Goal: Use online tool/utility: Utilize a website feature to perform a specific function

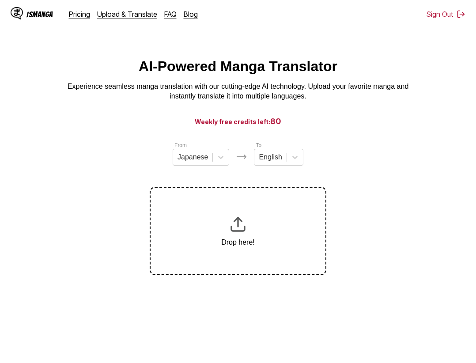
scroll to position [9, 0]
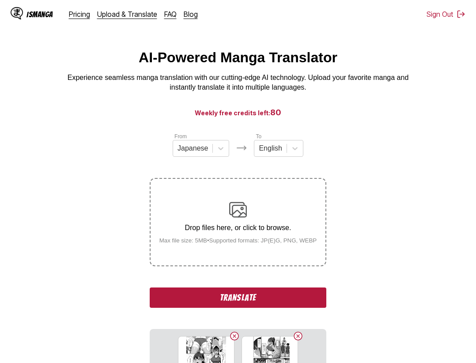
click at [273, 293] on button "Translate" at bounding box center [238, 297] width 176 height 20
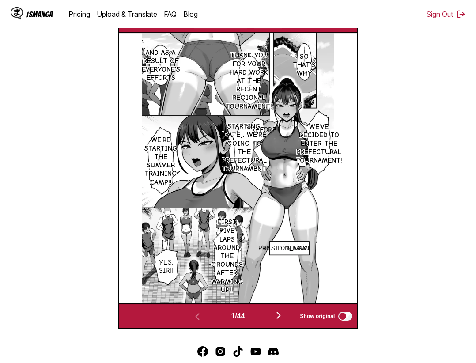
scroll to position [229, 0]
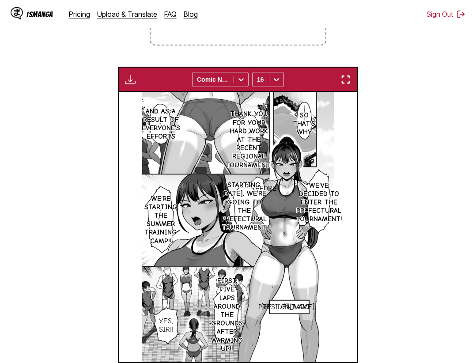
click at [344, 75] on img "button" at bounding box center [345, 79] width 11 height 11
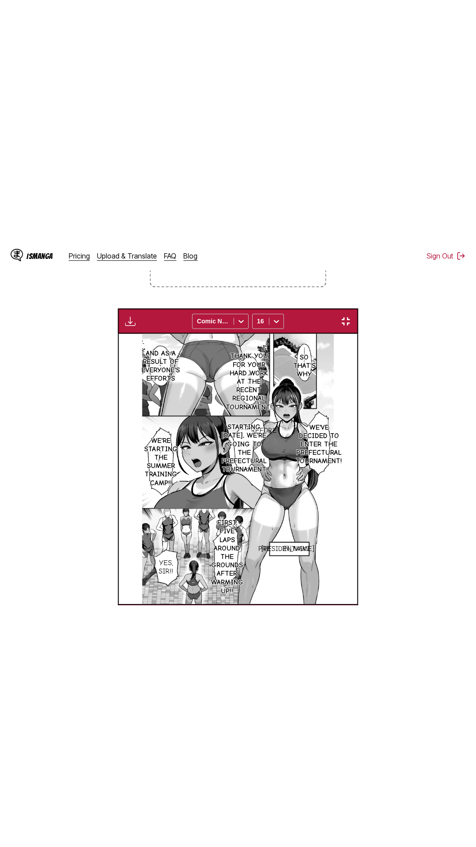
scroll to position [56, 0]
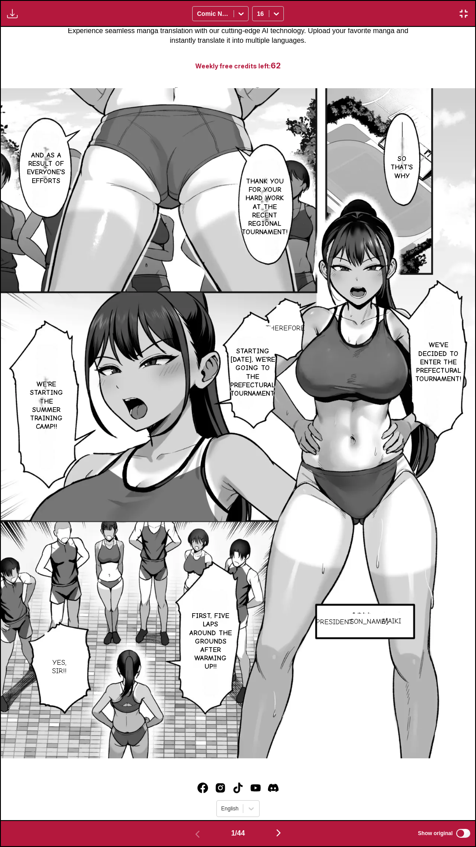
click at [385, 57] on div "So that's why And as a result of everyone's efforts Thank you for your hard wor…" at bounding box center [238, 423] width 475 height 793
click at [392, 362] on p "Maiki" at bounding box center [392, 621] width 22 height 12
click at [363, 362] on p "Ayakawa" at bounding box center [361, 622] width 56 height 12
click at [338, 362] on p "President." at bounding box center [335, 622] width 41 height 12
click at [408, 362] on button "close-tooltip" at bounding box center [415, 621] width 14 height 14
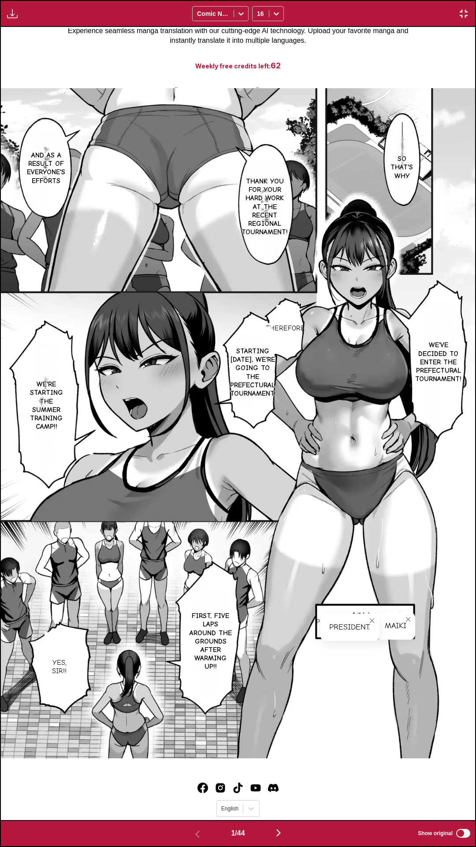
click at [370, 362] on icon "close-tooltip" at bounding box center [372, 621] width 6 height 6
click at [409, 362] on icon "close-tooltip" at bounding box center [408, 619] width 6 height 6
click at [335, 42] on div "So that's why And as a result of everyone's efforts Thank you for your hard wor…" at bounding box center [238, 423] width 475 height 793
click at [255, 45] on div "So that's why And as a result of everyone's efforts Thank you for your hard wor…" at bounding box center [238, 423] width 475 height 793
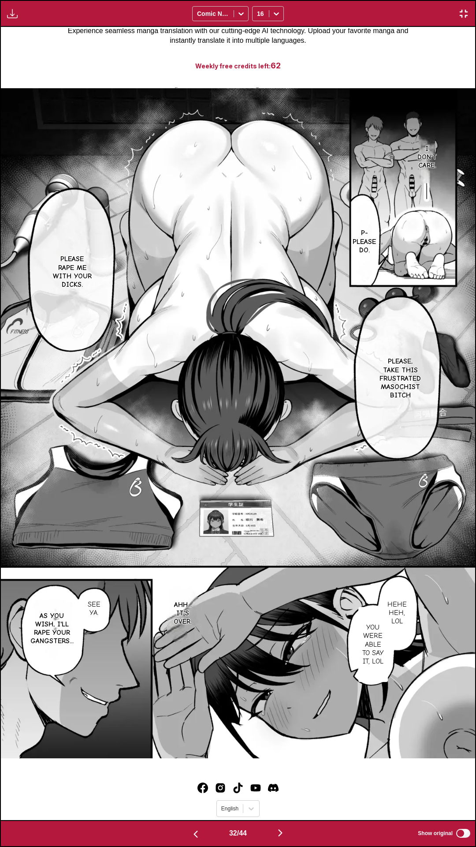
scroll to position [0, 0]
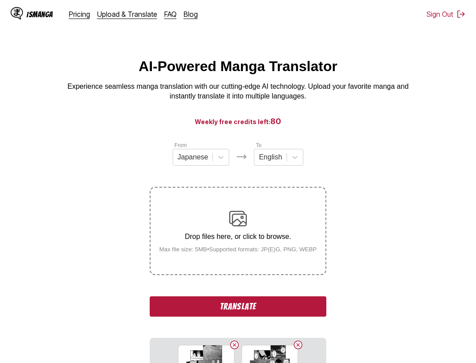
click at [254, 316] on button "Translate" at bounding box center [238, 306] width 176 height 20
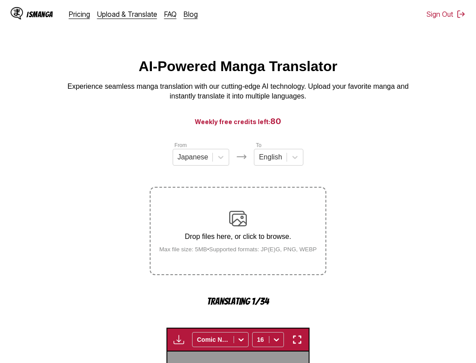
scroll to position [274, 0]
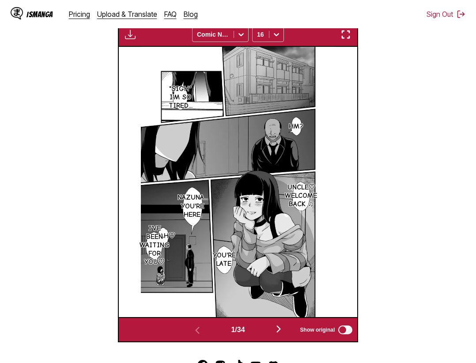
drag, startPoint x: 347, startPoint y: 30, endPoint x: 342, endPoint y: 41, distance: 12.0
click at [347, 30] on div "Download Panel Download All Comic Neue 16" at bounding box center [238, 34] width 240 height 25
click at [342, 41] on div "Download Panel Download All Comic Neue 16" at bounding box center [238, 34] width 240 height 25
click at [345, 39] on img "button" at bounding box center [345, 34] width 11 height 11
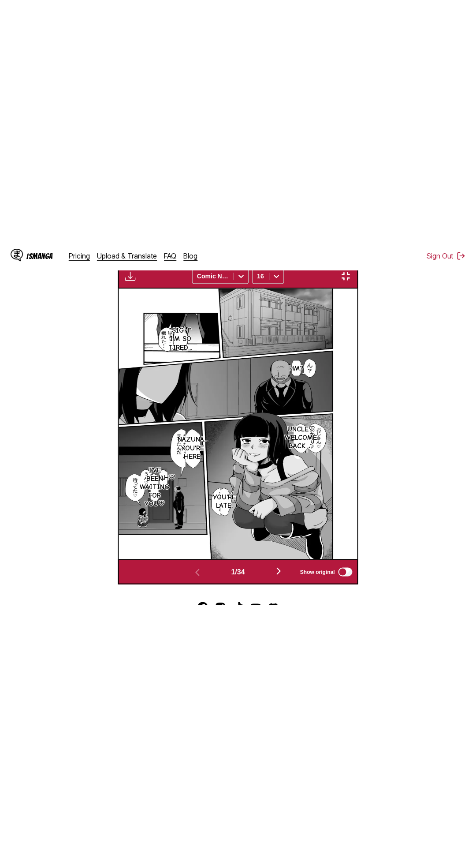
scroll to position [56, 0]
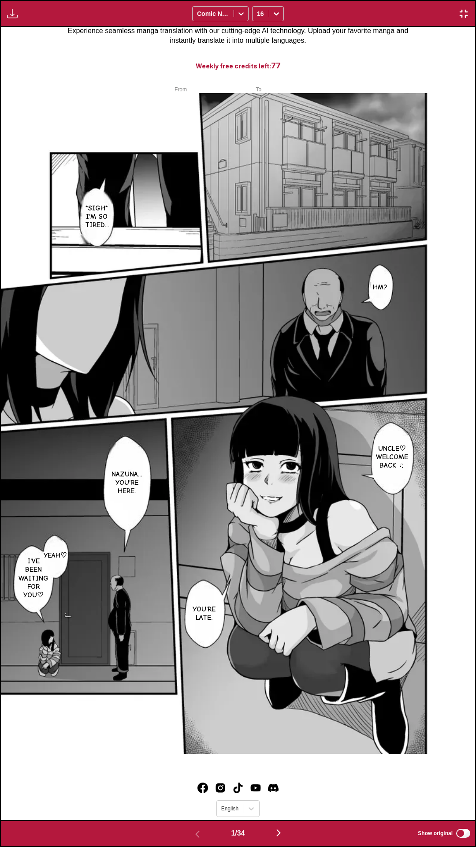
click at [421, 45] on div "*sigh* I'm so tired... Hm? Uncle♡ Welcome back ♫ Nazuna... You're here. Yeah♡ I…" at bounding box center [238, 423] width 475 height 793
click at [397, 35] on div "*sigh* I'm so tired... Hm? Uncle♡ Welcome back ♫ Nazuna... You're here. Yeah♡ I…" at bounding box center [238, 423] width 475 height 793
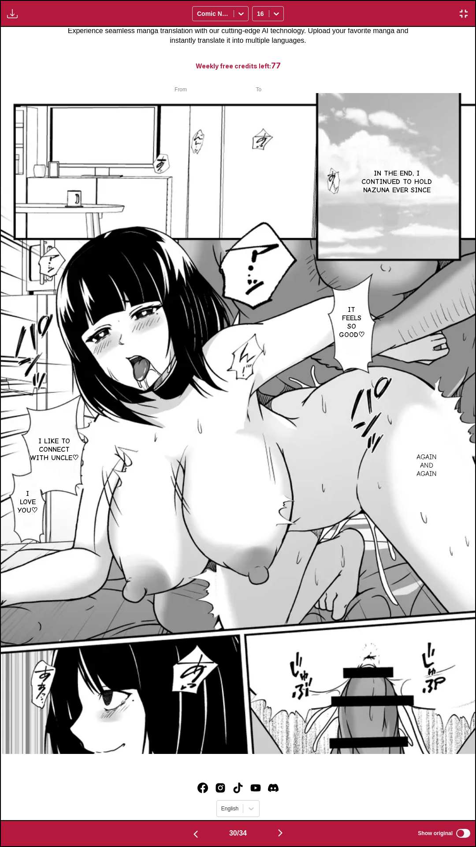
scroll to position [0, 0]
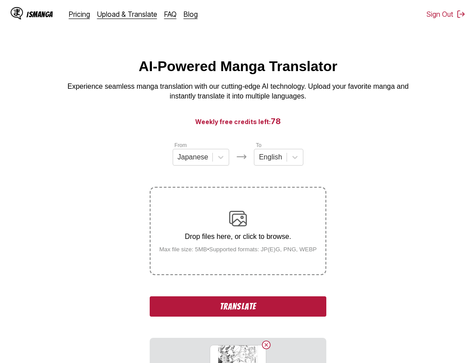
click at [245, 302] on button "Translate" at bounding box center [238, 306] width 176 height 20
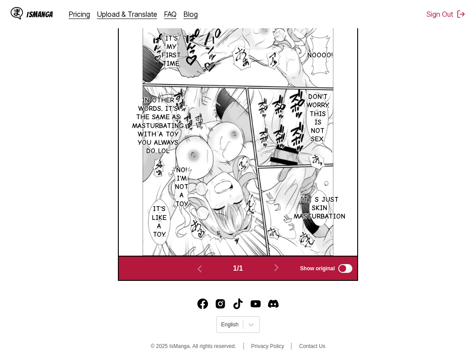
scroll to position [157, 0]
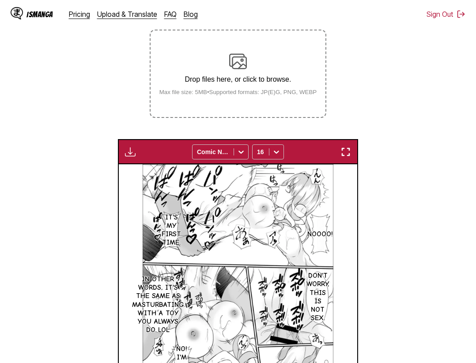
click at [349, 150] on img "button" at bounding box center [345, 151] width 11 height 11
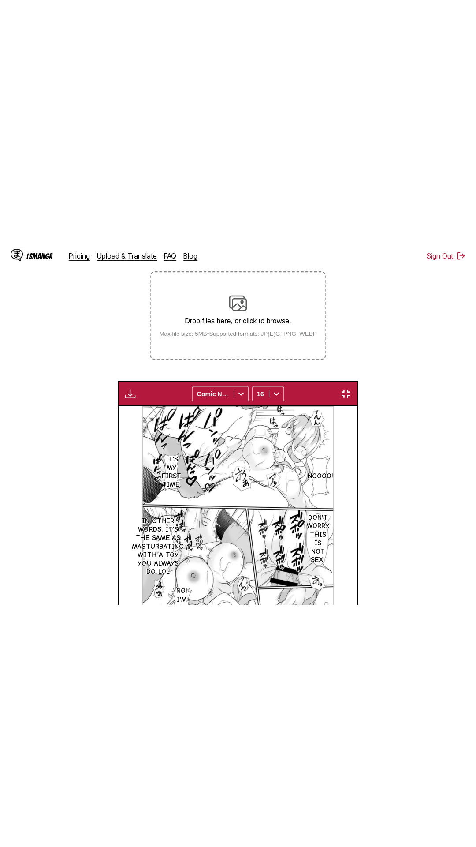
scroll to position [56, 0]
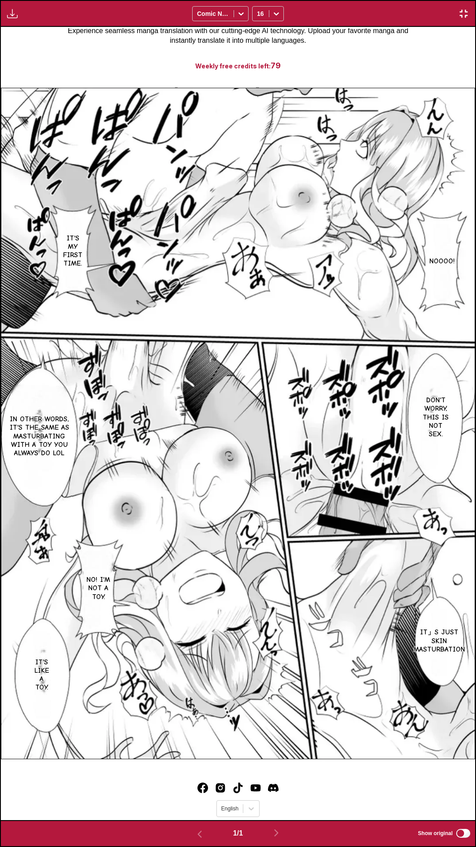
click at [408, 44] on div "NOOOO! It's my first time. Don't worry, this is not sex. In other words, it's t…" at bounding box center [238, 423] width 475 height 793
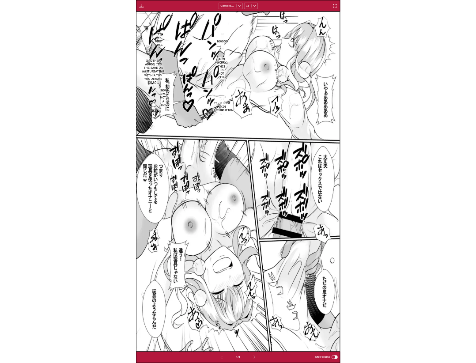
scroll to position [230, 0]
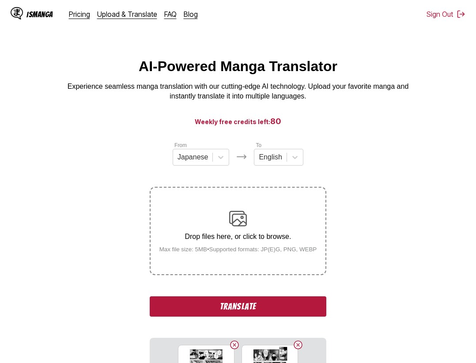
click at [303, 302] on button "Translate" at bounding box center [238, 306] width 176 height 20
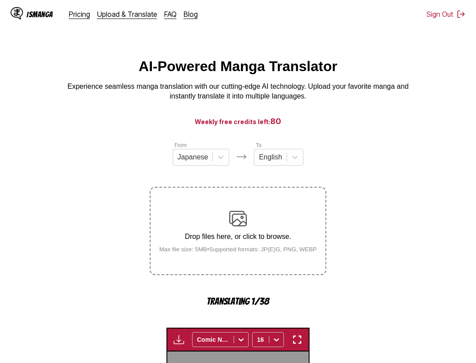
scroll to position [274, 0]
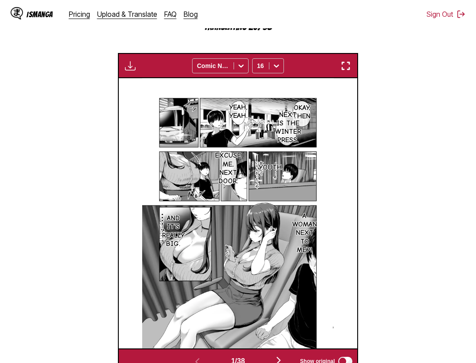
click at [351, 64] on img "button" at bounding box center [345, 65] width 11 height 11
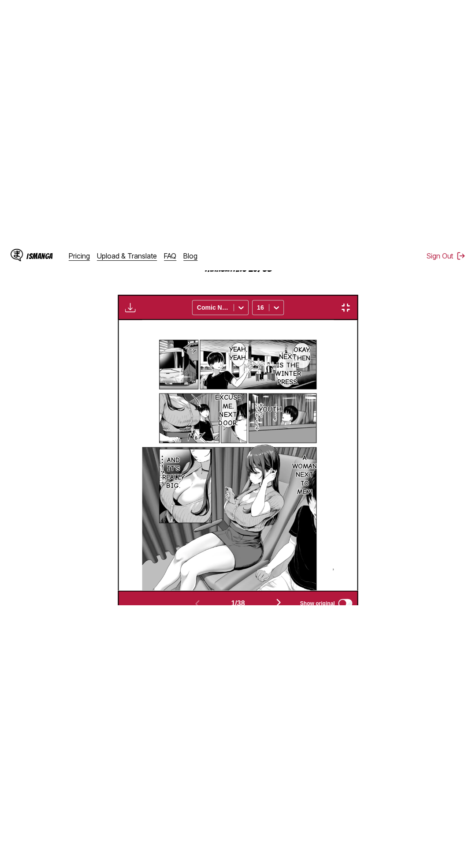
scroll to position [56, 0]
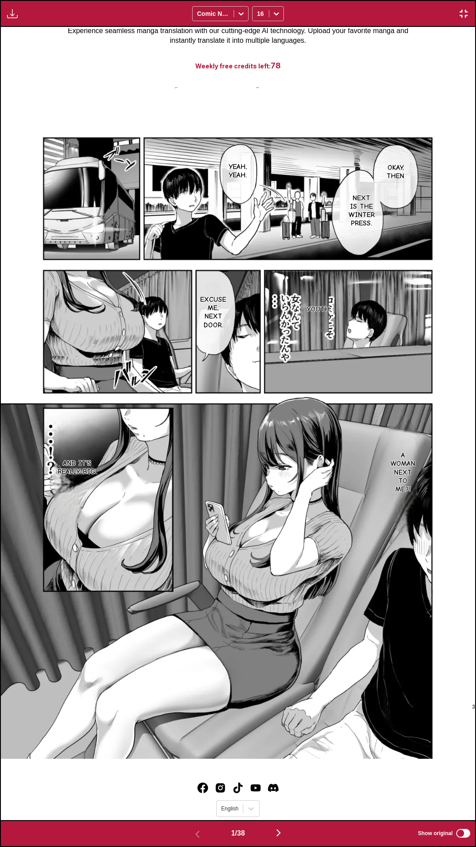
click at [395, 40] on div "Okay, then Yeah, yeah. Next is the winter press. Youth. Excuse me, next door. A…" at bounding box center [238, 423] width 475 height 793
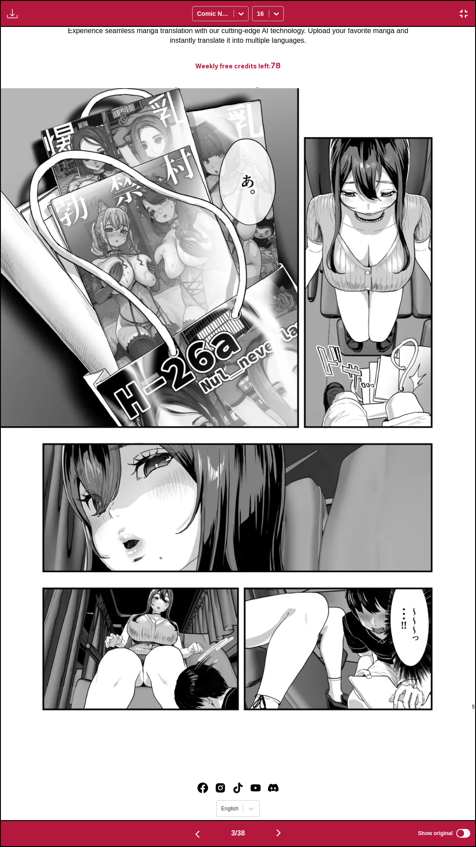
scroll to position [0, 1424]
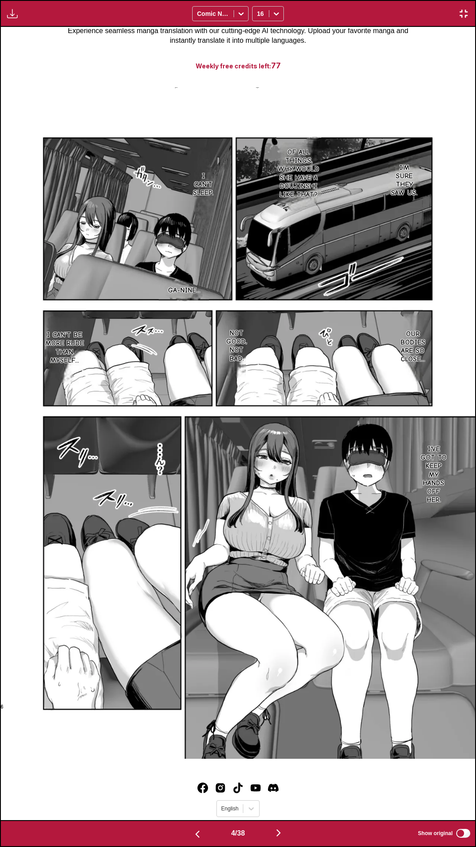
click at [463, 362] on label "Show original" at bounding box center [445, 833] width 54 height 11
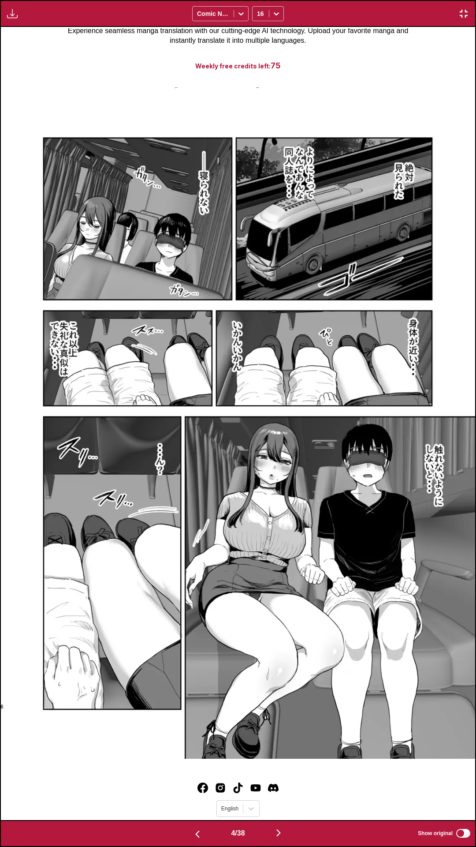
click at [397, 6] on div "Waiting for translations to be done... Comic Neue 16" at bounding box center [238, 13] width 476 height 27
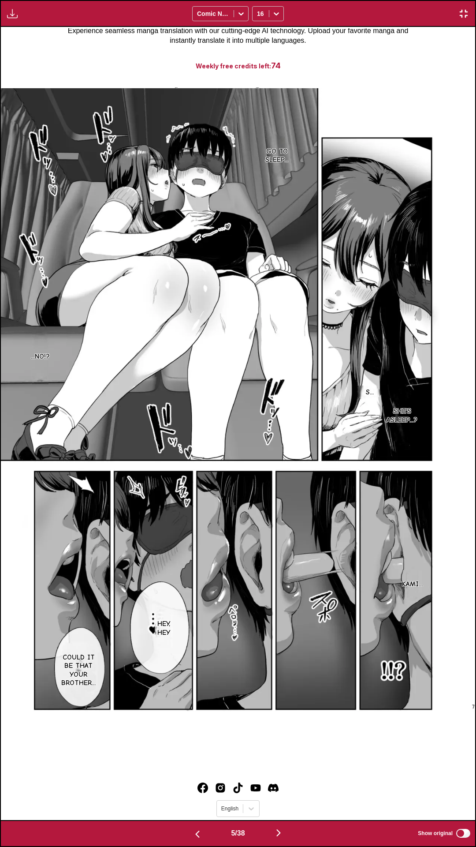
click at [416, 362] on div "Go to sleep... ...No!? S... She's asleep...? Kami... Hey, hey Could it be that …" at bounding box center [238, 423] width 475 height 793
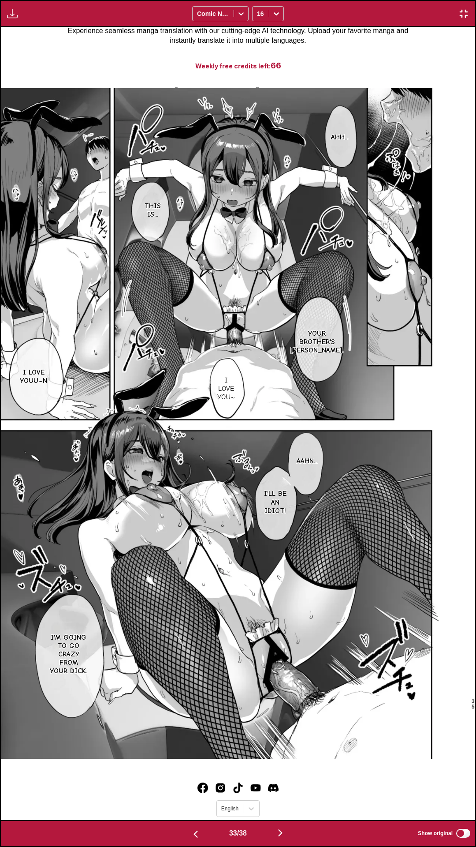
scroll to position [0, 15663]
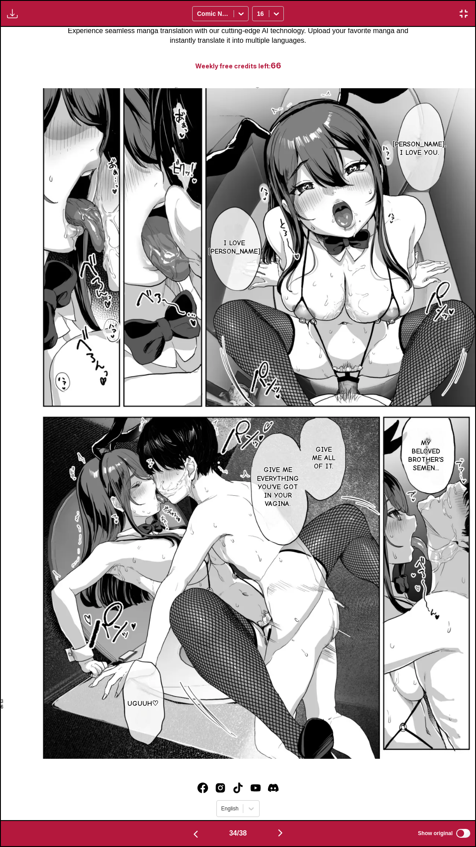
click at [427, 56] on div "Oniisan, I love you. I love yooouuun My beloved brother's semen... Give me all …" at bounding box center [238, 423] width 475 height 793
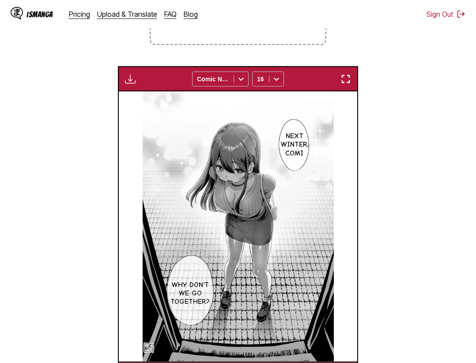
scroll to position [337, 0]
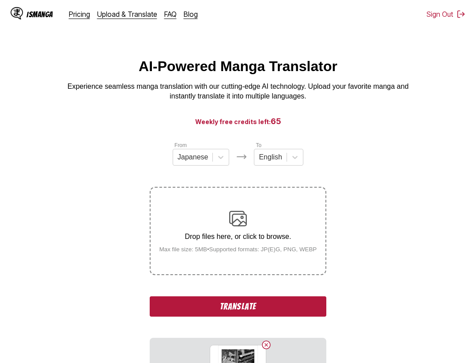
click at [263, 313] on button "Translate" at bounding box center [238, 306] width 176 height 20
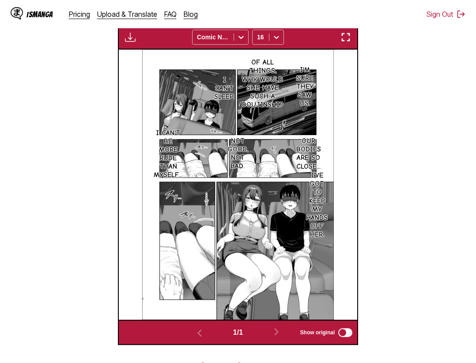
click at [338, 41] on div "Download Panel Download All Comic Neue 16" at bounding box center [238, 36] width 240 height 25
click at [345, 38] on img "button" at bounding box center [345, 37] width 11 height 11
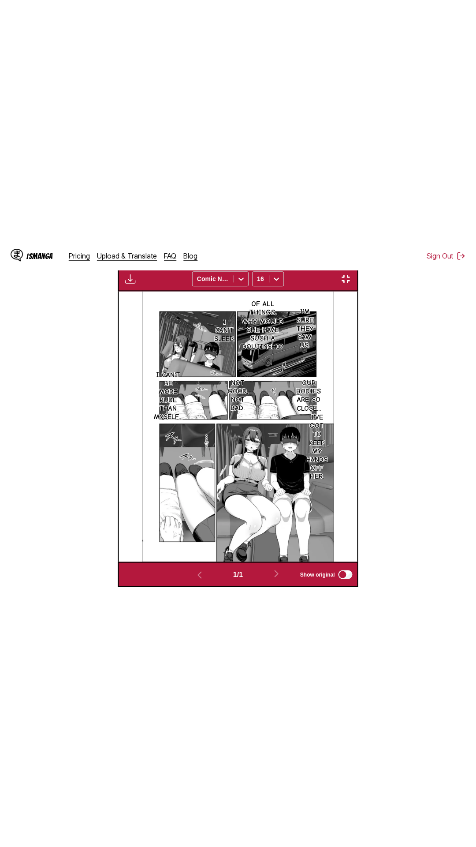
scroll to position [56, 0]
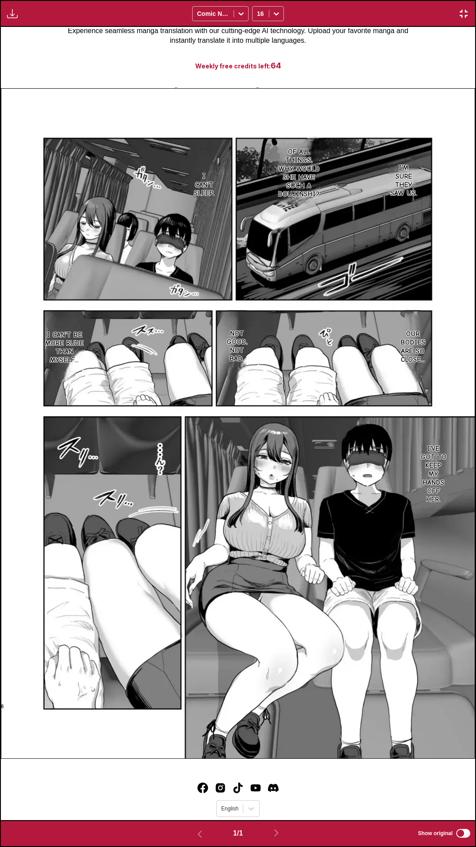
click at [386, 66] on div "I'm sure they saw us. Of all things, why would she have such a doujinshi? I can…" at bounding box center [238, 423] width 475 height 793
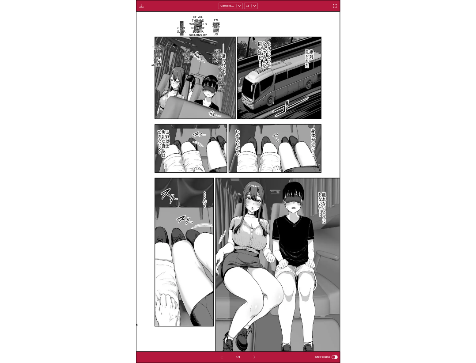
scroll to position [230, 0]
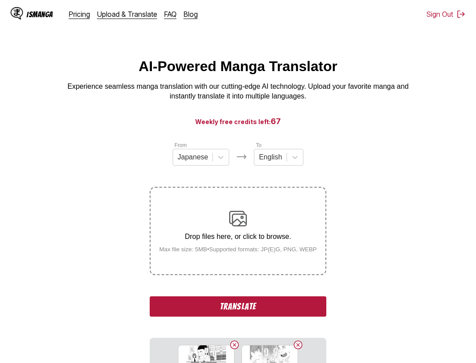
click at [260, 307] on button "Translate" at bounding box center [238, 306] width 176 height 20
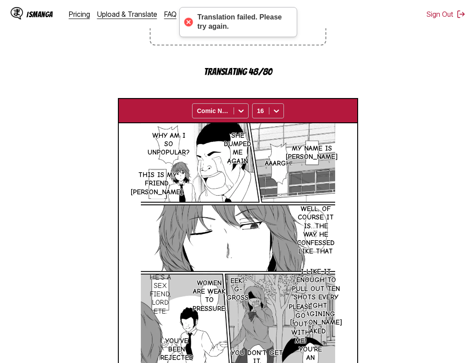
scroll to position [139, 0]
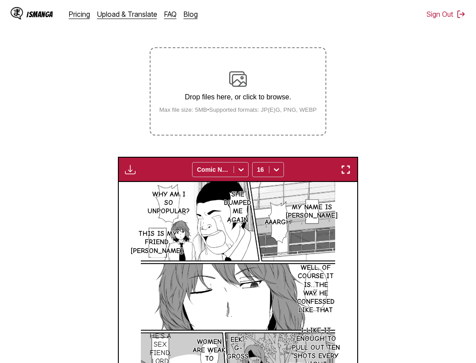
click at [348, 171] on img "button" at bounding box center [345, 169] width 11 height 11
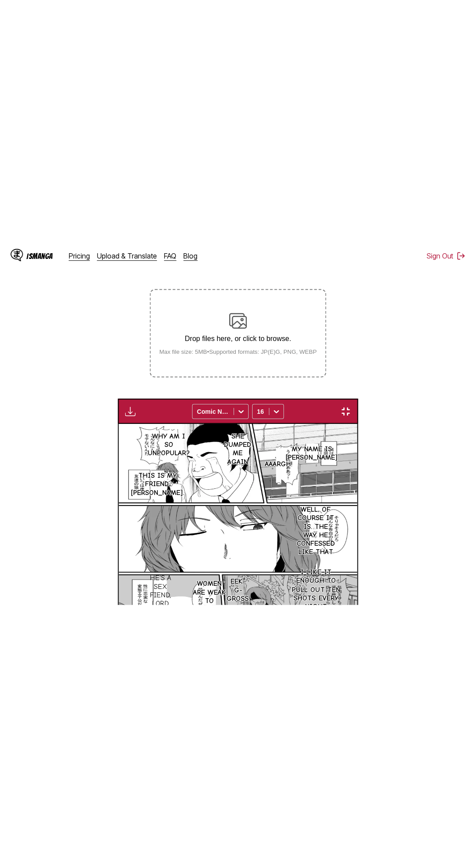
scroll to position [56, 0]
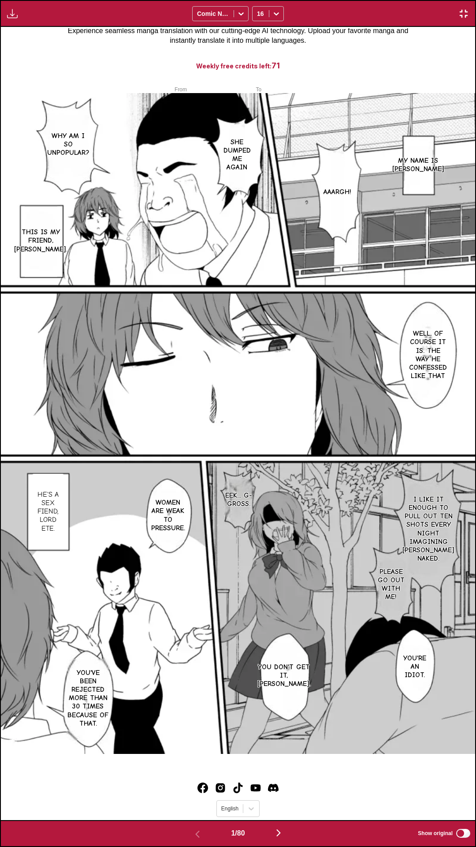
click at [408, 47] on div "My name is [PERSON_NAME] She dumped me again Why am I so unpopular? Aaargh! Thi…" at bounding box center [238, 423] width 475 height 793
click at [330, 49] on div "My name is [PERSON_NAME] She dumped me again Why am I so unpopular? Aaargh! Thi…" at bounding box center [238, 423] width 475 height 793
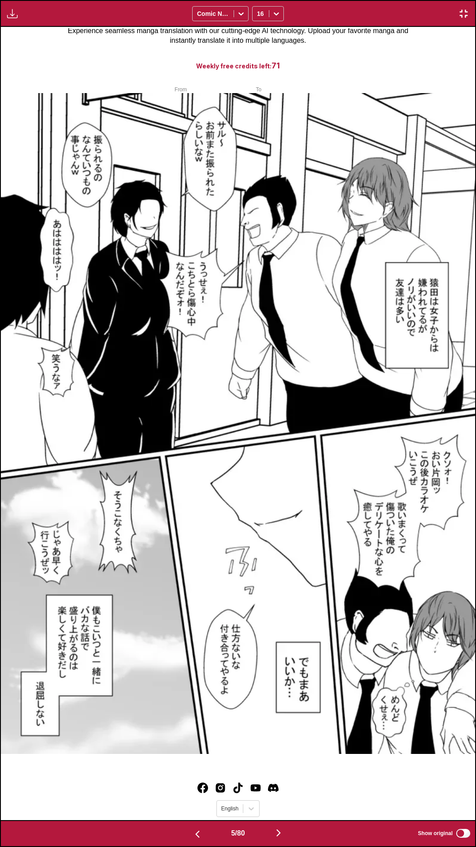
scroll to position [0, 1899]
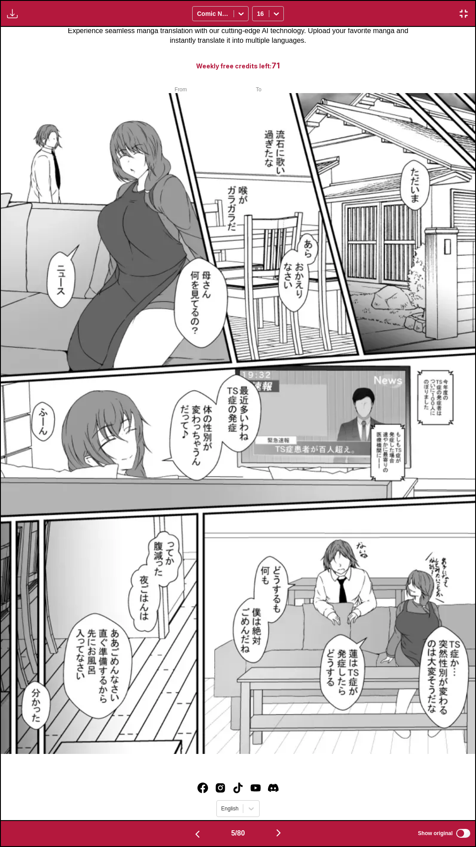
click at [463, 362] on label "Show original" at bounding box center [445, 833] width 54 height 11
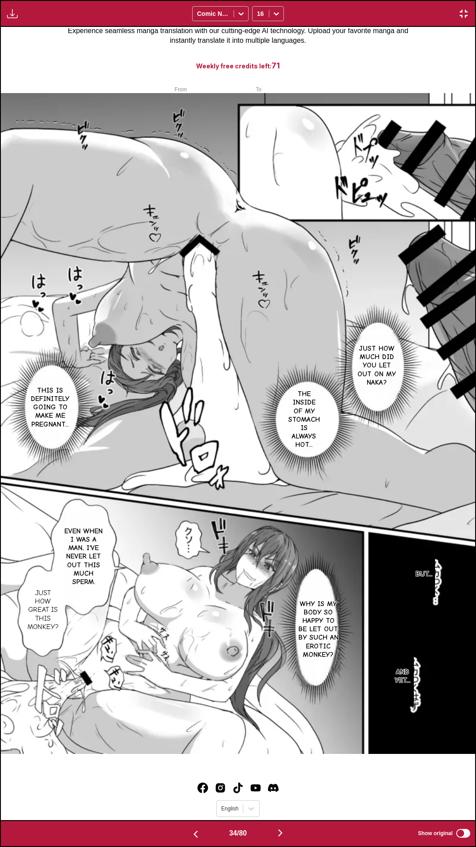
scroll to position [0, 15663]
